Goal: Contribute content

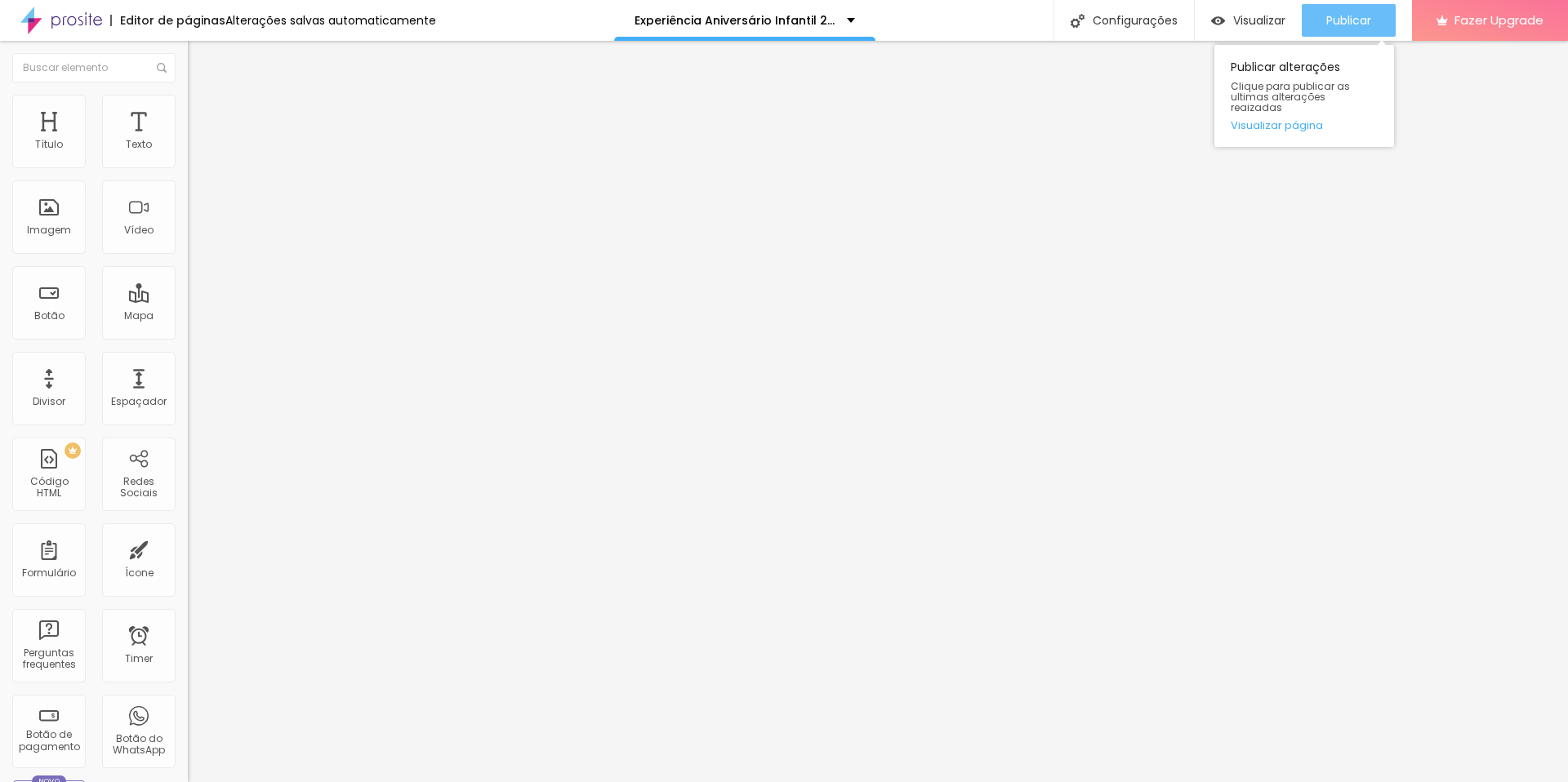
click at [1347, 21] on span "Publicar" at bounding box center [1347, 20] width 44 height 13
